Goal: Register for event/course

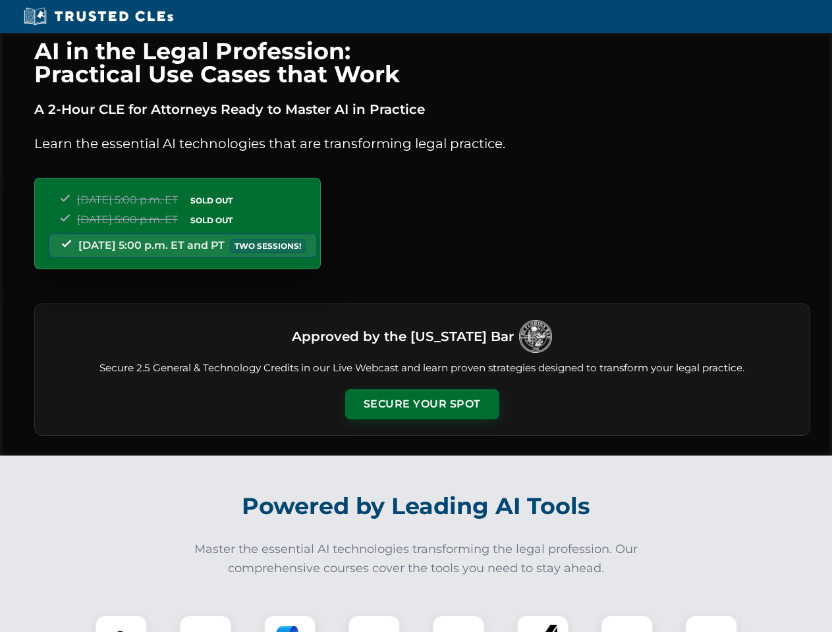
click at [421, 404] on button "Secure Your Spot" at bounding box center [422, 404] width 154 height 30
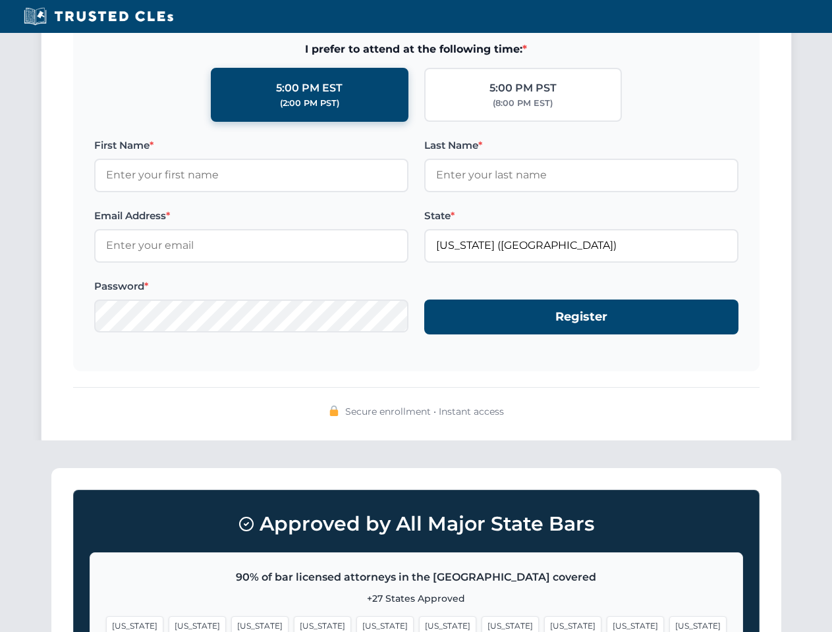
click at [606, 624] on span "[US_STATE]" at bounding box center [634, 625] width 57 height 19
